Goal: Navigation & Orientation: Find specific page/section

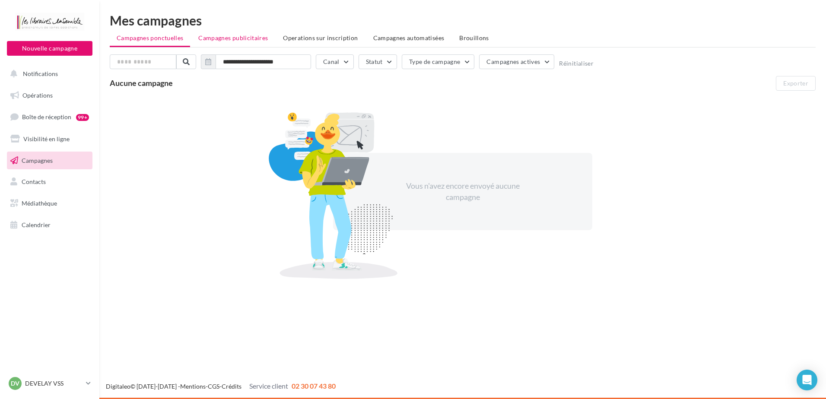
click at [248, 41] on span "Campagnes publicitaires" at bounding box center [233, 37] width 70 height 7
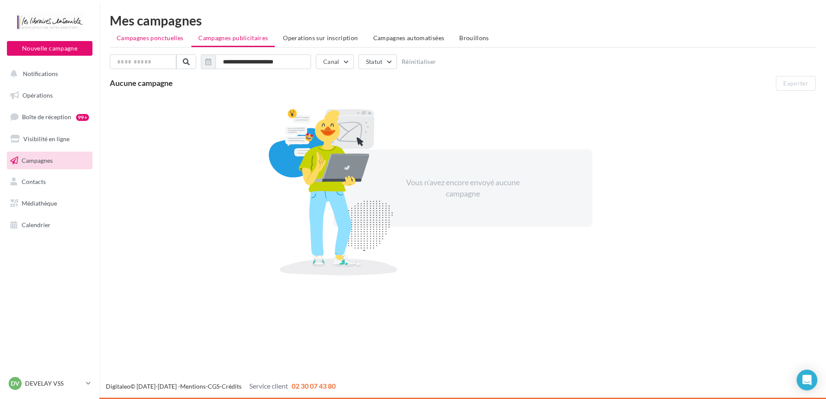
click at [164, 36] on span "Campagnes ponctuelles" at bounding box center [150, 37] width 66 height 7
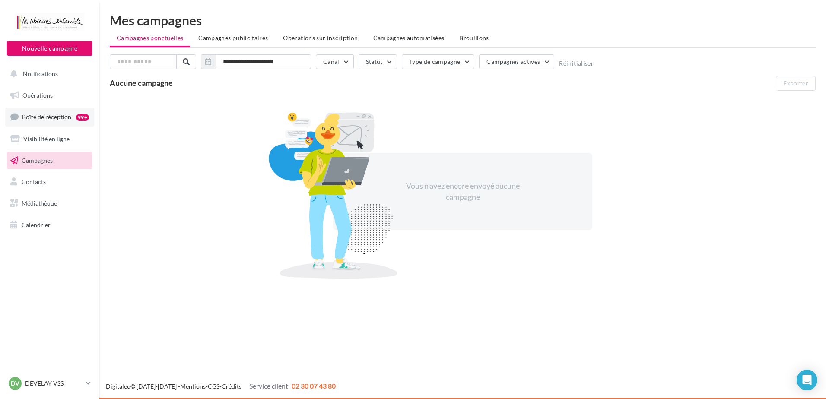
click at [39, 114] on span "Boîte de réception" at bounding box center [46, 116] width 49 height 7
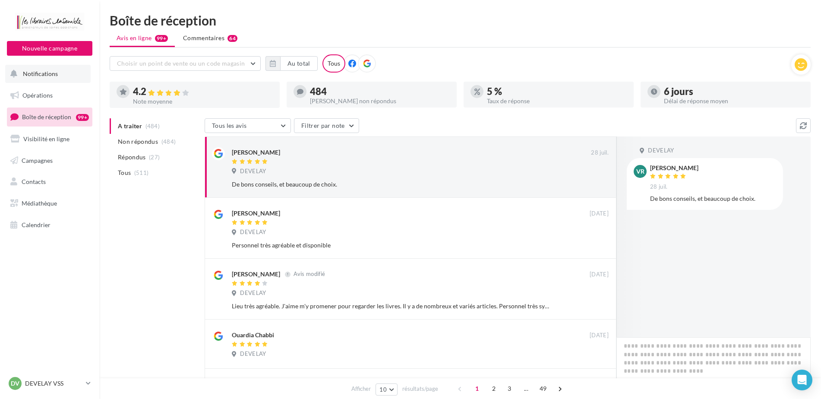
click at [45, 79] on button "Notifications" at bounding box center [47, 74] width 85 height 18
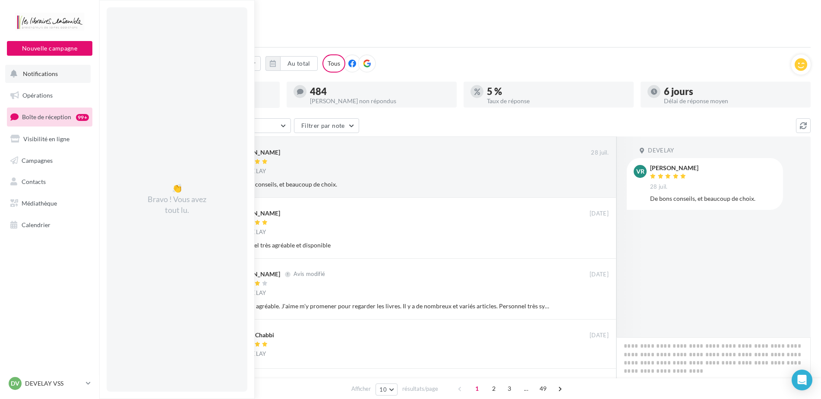
click at [45, 79] on button "Notifications 👏 Bravo ! Vous avez tout lu." at bounding box center [47, 74] width 85 height 18
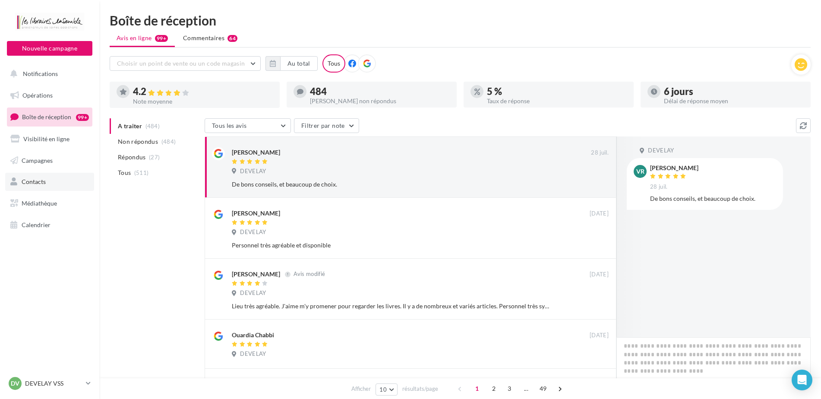
click at [45, 185] on span "Contacts" at bounding box center [34, 181] width 24 height 7
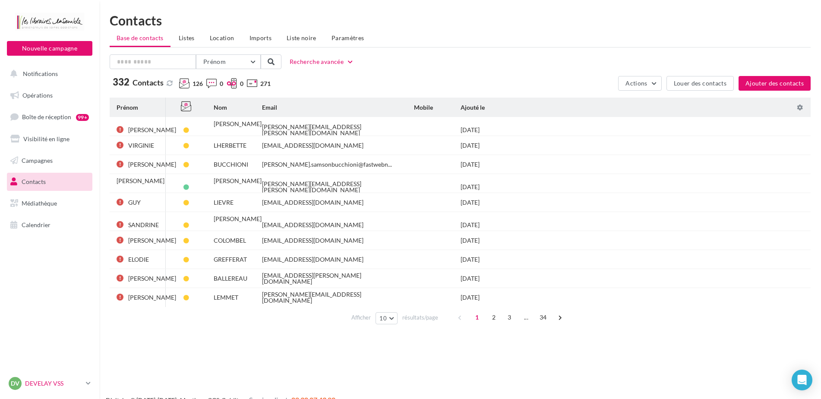
click at [71, 380] on p "DEVELAY VSS" at bounding box center [53, 383] width 57 height 9
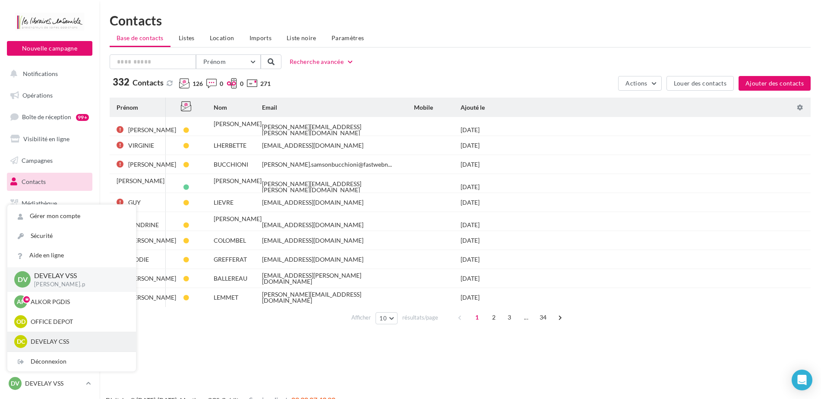
click at [88, 347] on div "DC DEVELAY CSS agnes.pecoul" at bounding box center [71, 341] width 115 height 13
